Goal: Find contact information: Find contact information

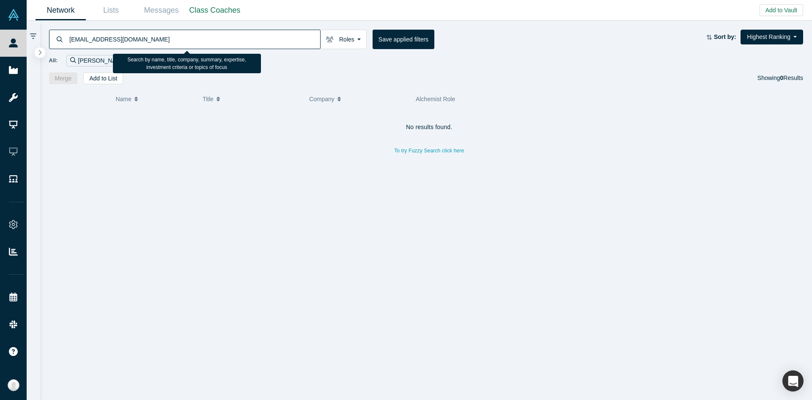
click at [295, 67] on div "[EMAIL_ADDRESS][DOMAIN_NAME] Roles Founders Faculty Mentors Alumni Mentor Angel…" at bounding box center [426, 52] width 773 height 63
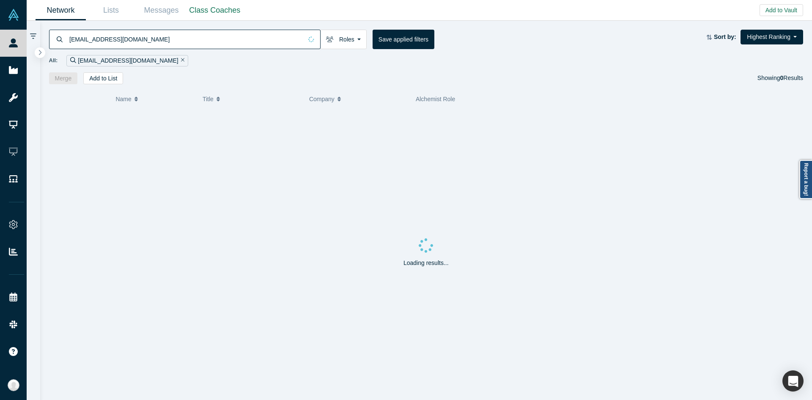
type input "[EMAIL_ADDRESS][DOMAIN_NAME]"
click at [286, 118] on div at bounding box center [248, 123] width 107 height 29
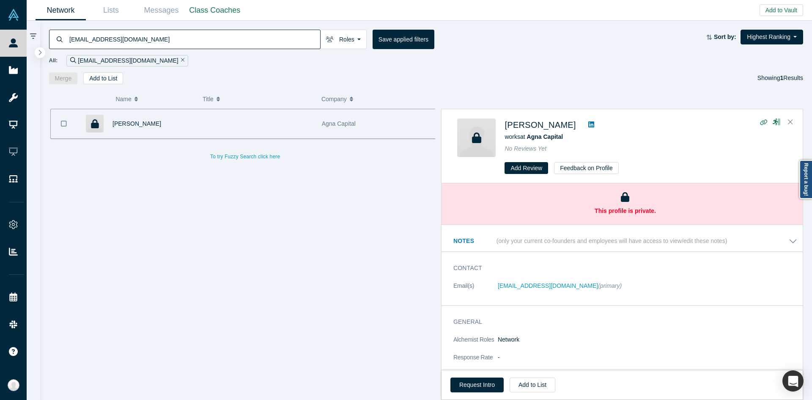
click at [473, 279] on div "Contact Email(s) [PERSON_NAME][EMAIL_ADDRESS][DOMAIN_NAME] (primary)" at bounding box center [626, 281] width 368 height 47
